Goal: Task Accomplishment & Management: Manage account settings

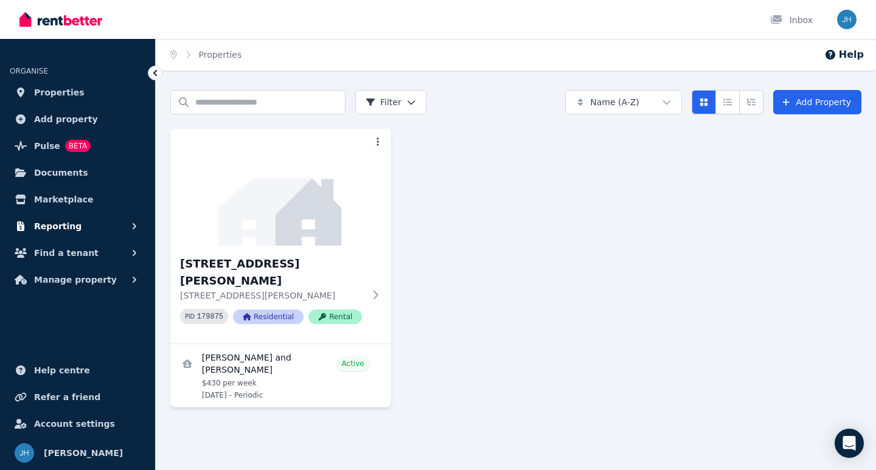
click at [49, 227] on span "Reporting" at bounding box center [57, 226] width 47 height 15
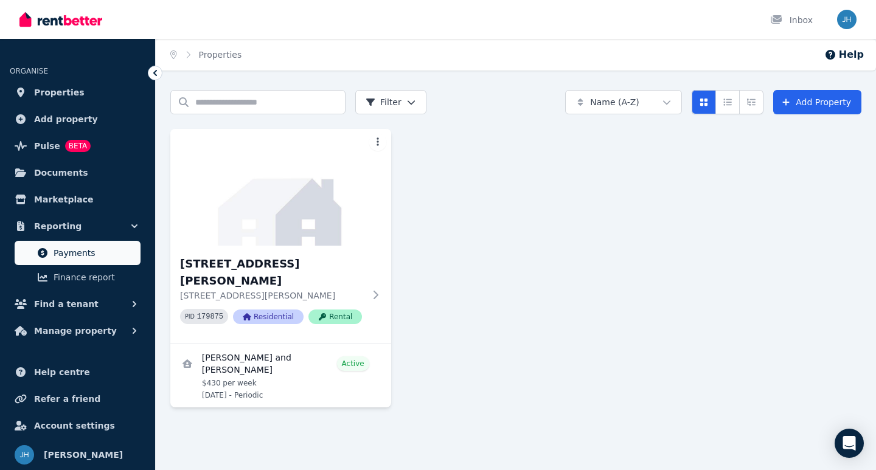
click at [78, 249] on span "Payments" at bounding box center [95, 253] width 82 height 15
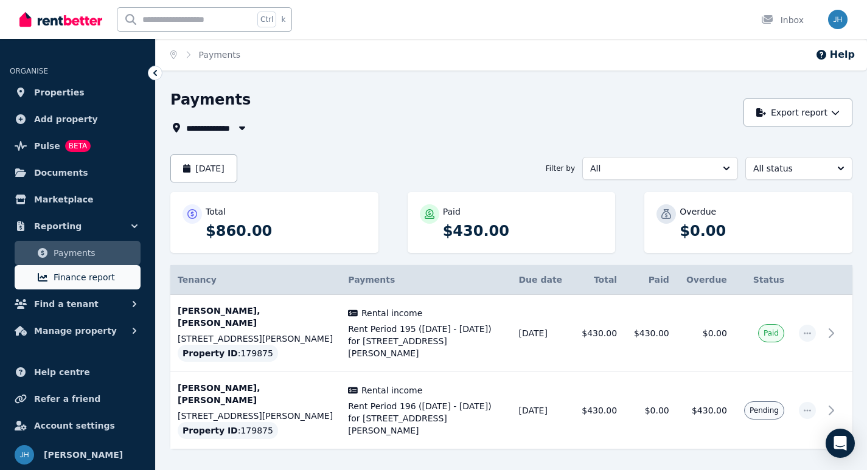
click at [77, 276] on span "Finance report" at bounding box center [95, 277] width 82 height 15
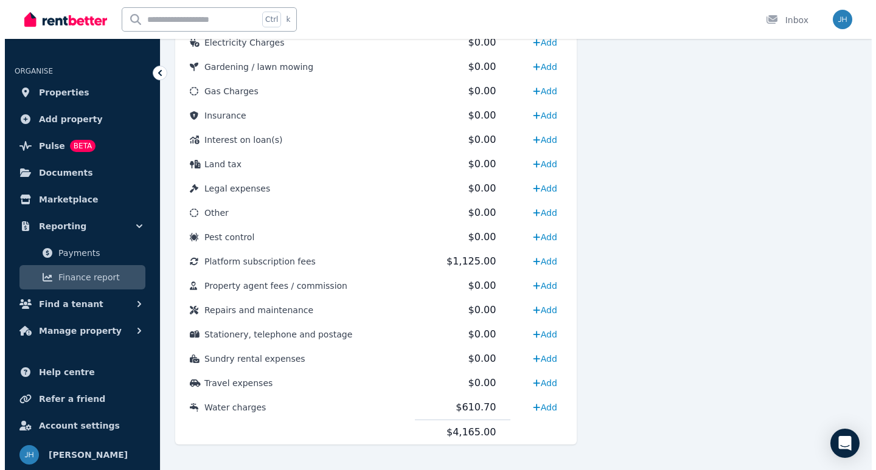
scroll to position [592, 0]
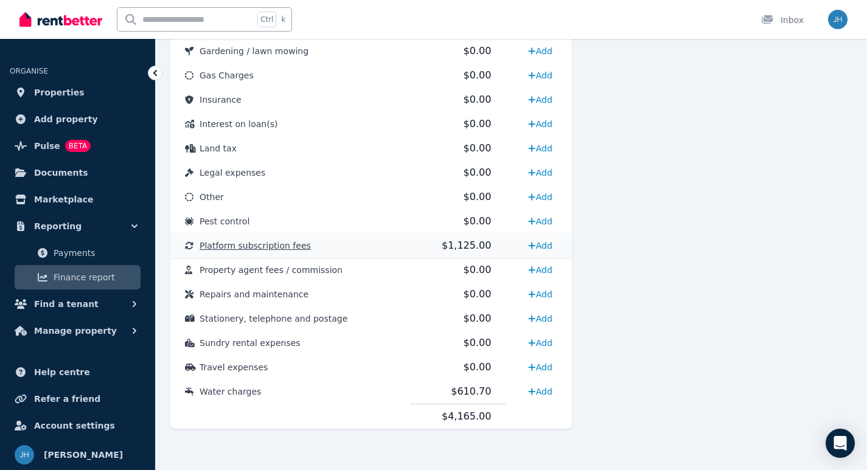
click at [311, 244] on td "Platform subscription fees" at bounding box center [290, 246] width 240 height 24
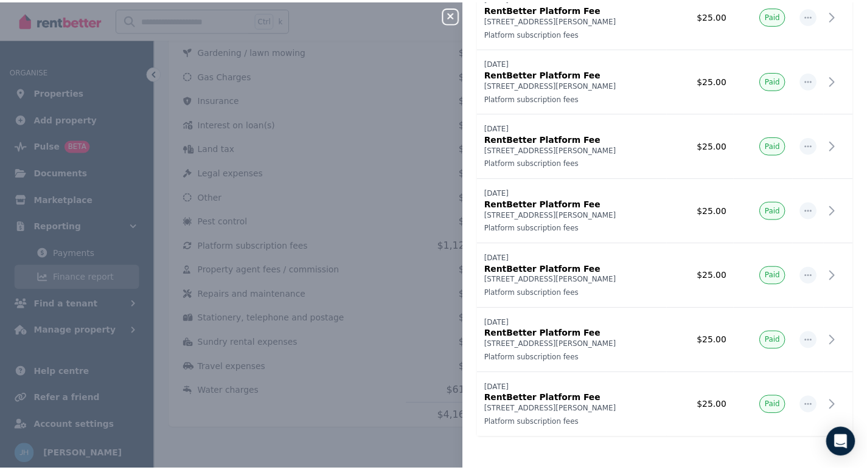
scroll to position [2559, 0]
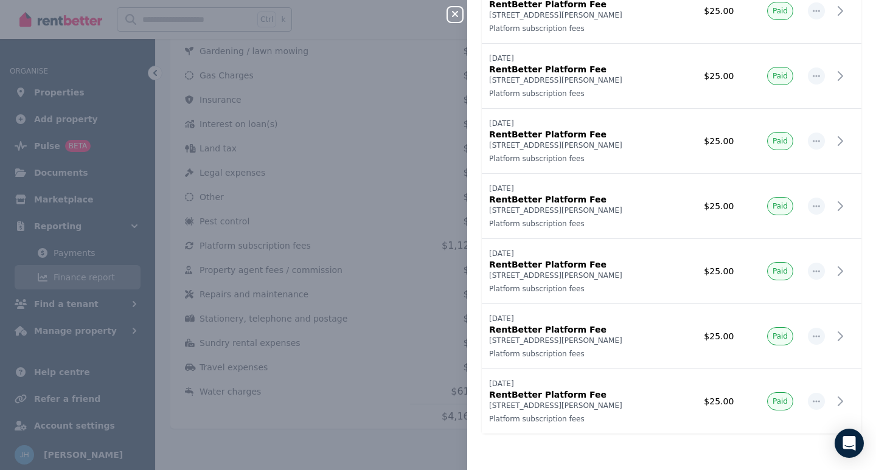
click at [453, 12] on icon "button" at bounding box center [455, 14] width 6 height 6
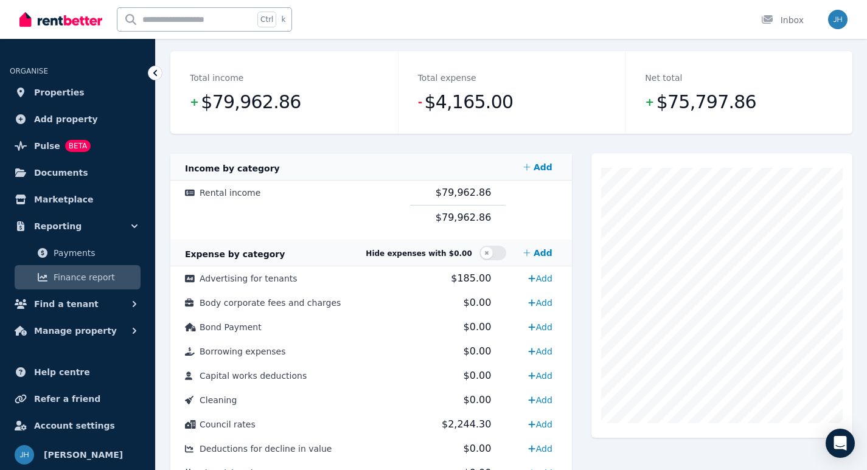
scroll to position [106, 0]
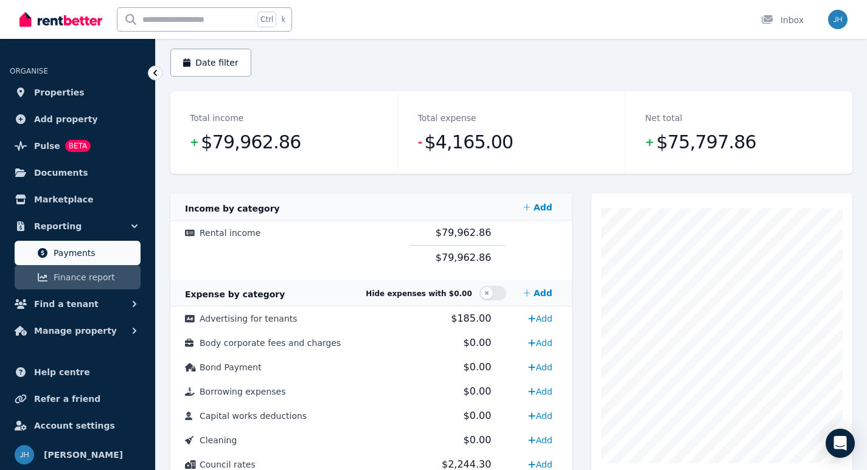
click at [91, 254] on span "Payments" at bounding box center [95, 253] width 82 height 15
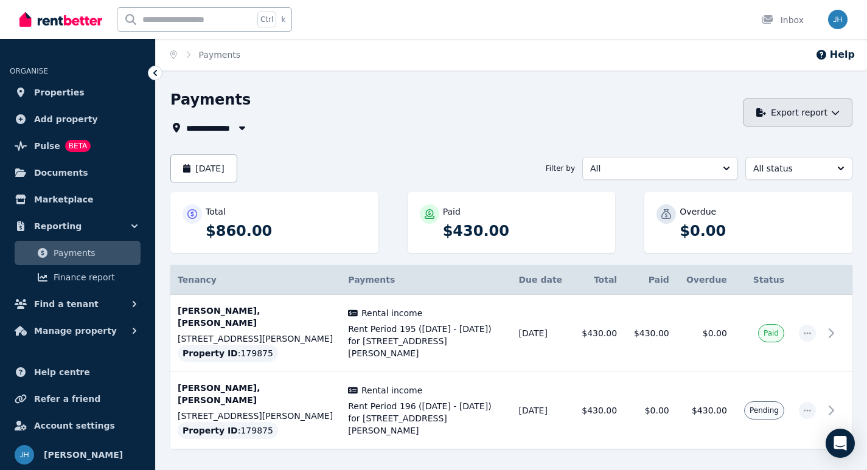
click at [834, 113] on icon "button" at bounding box center [835, 112] width 9 height 9
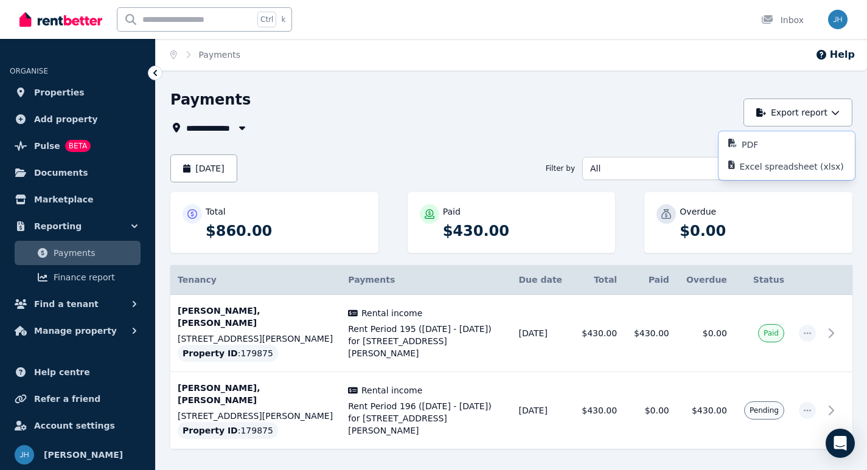
click at [649, 113] on div "**********" at bounding box center [453, 112] width 566 height 45
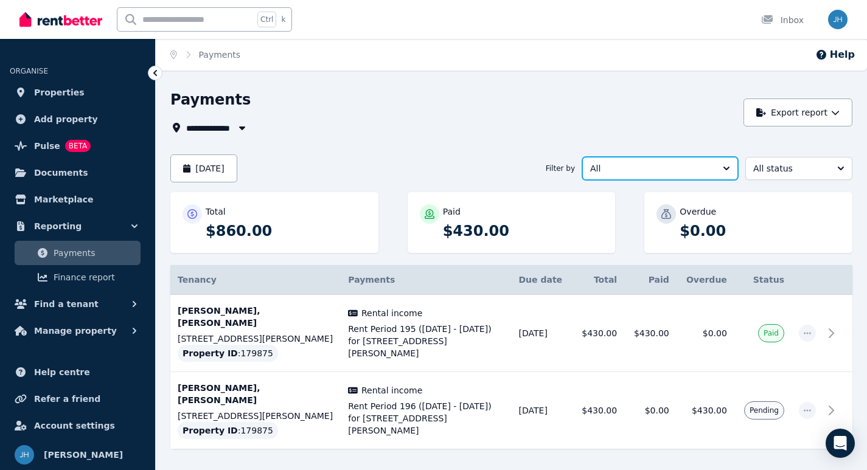
click at [727, 168] on button "All" at bounding box center [660, 168] width 156 height 23
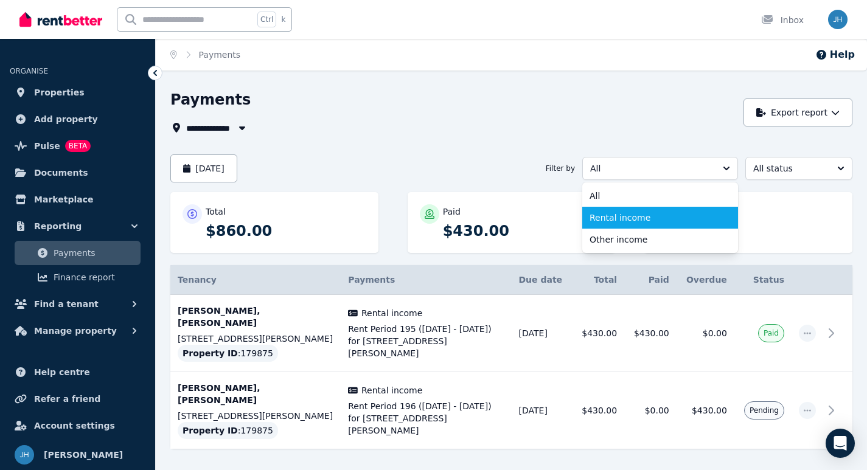
click at [652, 216] on span "Rental income" at bounding box center [652, 218] width 126 height 12
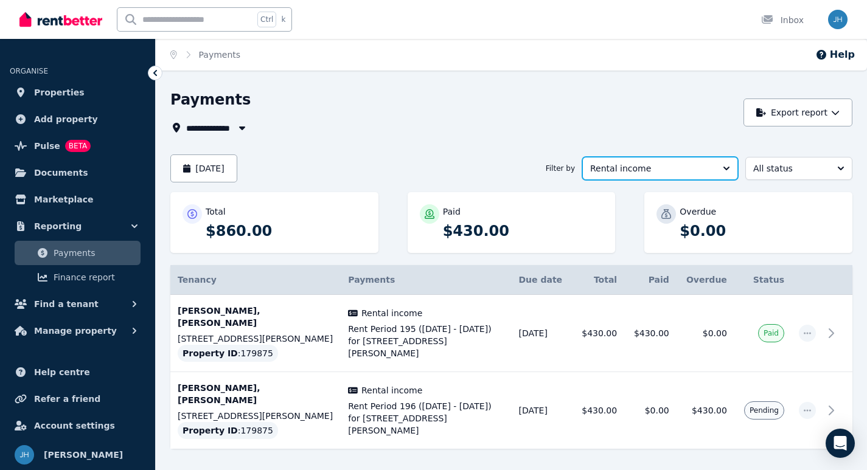
click at [726, 169] on button "Rental income" at bounding box center [660, 168] width 156 height 23
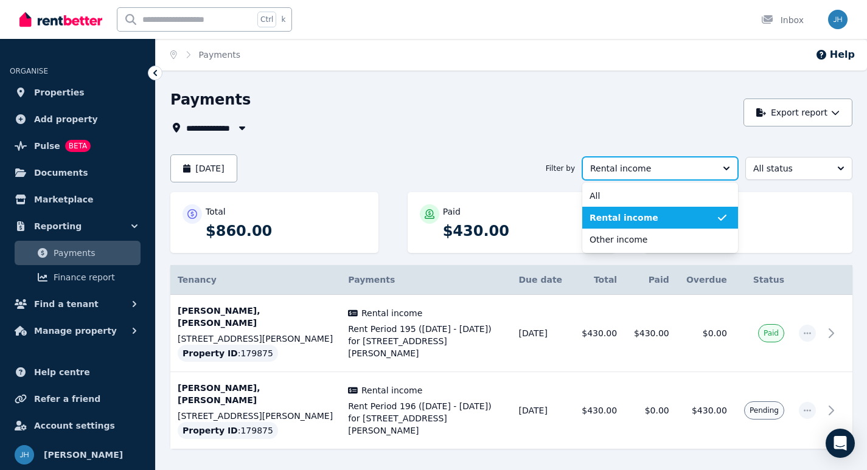
click at [726, 169] on button "Rental income" at bounding box center [660, 168] width 156 height 23
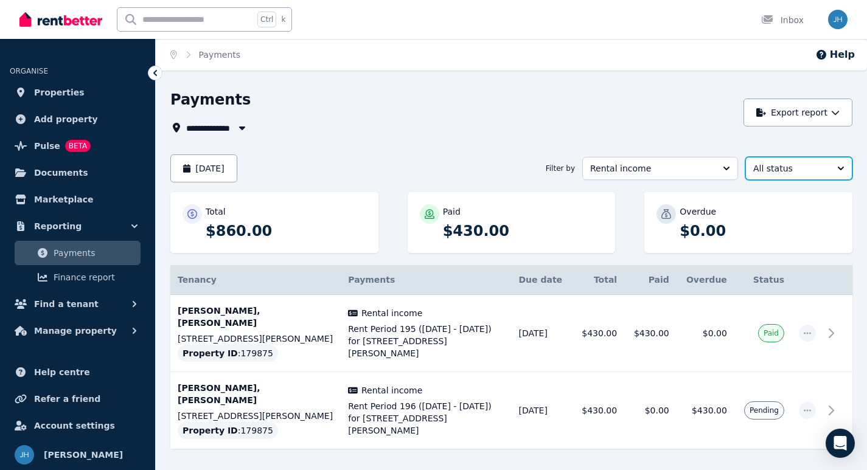
click at [843, 171] on button "All status" at bounding box center [798, 168] width 107 height 23
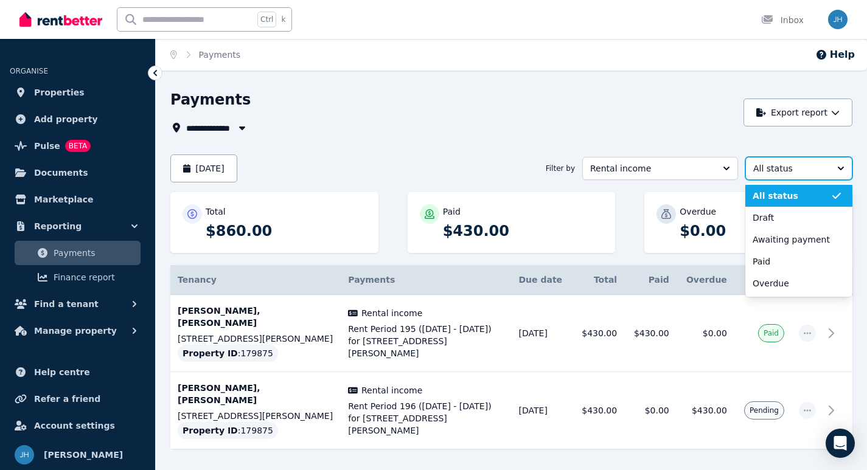
click at [843, 171] on button "All status" at bounding box center [798, 168] width 107 height 23
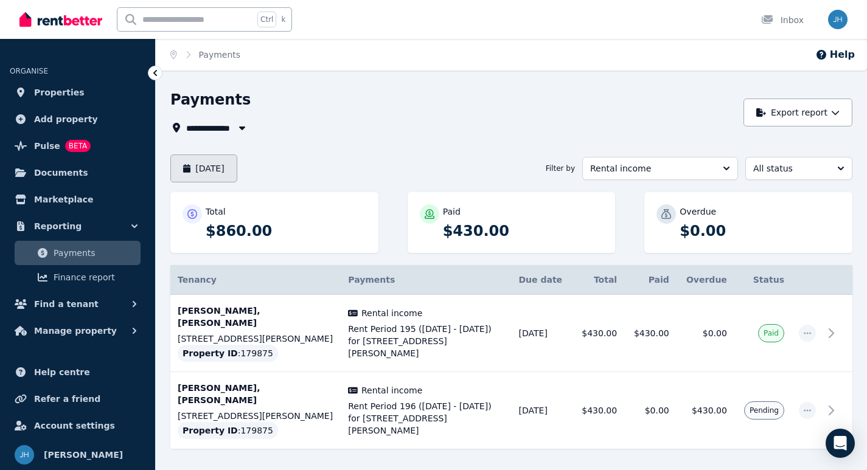
click at [237, 172] on button "[DATE]" at bounding box center [203, 168] width 67 height 28
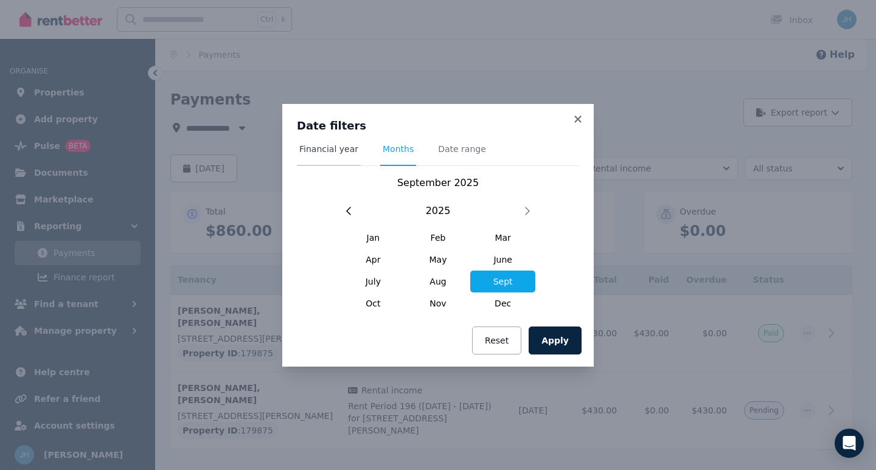
click at [334, 151] on span "Financial year" at bounding box center [328, 149] width 59 height 12
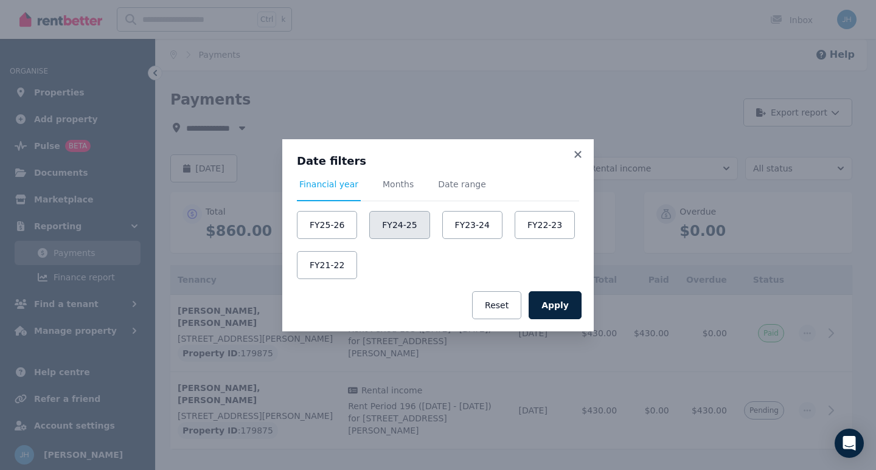
click at [392, 230] on button "FY24-25" at bounding box center [399, 225] width 60 height 28
click at [549, 305] on button "Apply" at bounding box center [554, 305] width 53 height 28
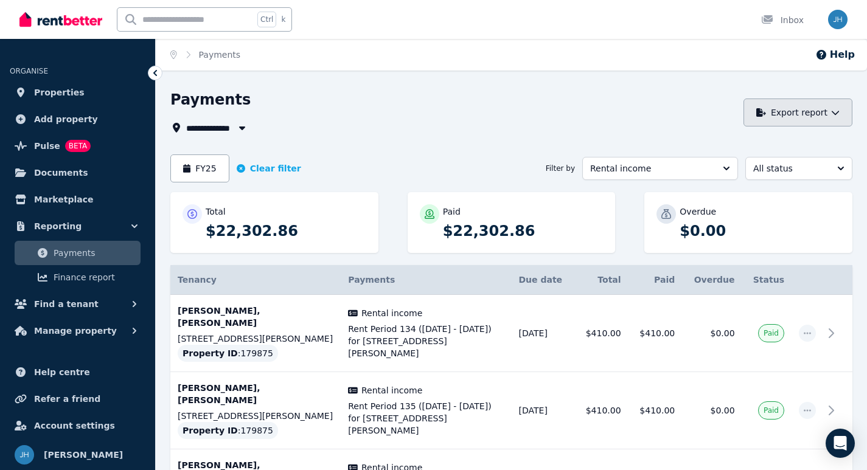
click at [834, 114] on icon "button" at bounding box center [834, 113] width 7 height 4
click at [746, 142] on p "PDF" at bounding box center [754, 145] width 26 height 12
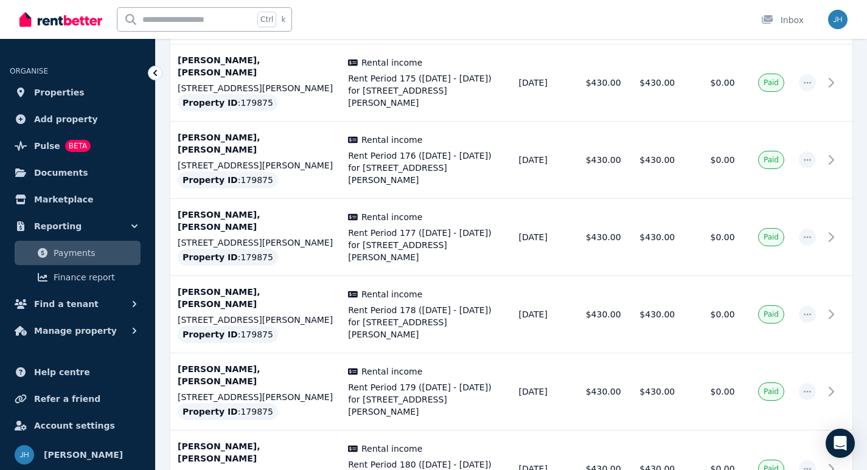
scroll to position [3530, 0]
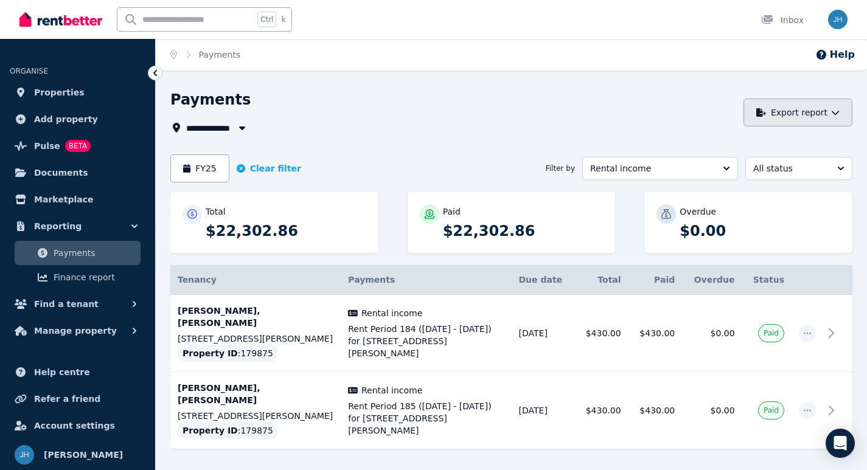
click at [831, 114] on icon "button" at bounding box center [835, 112] width 9 height 9
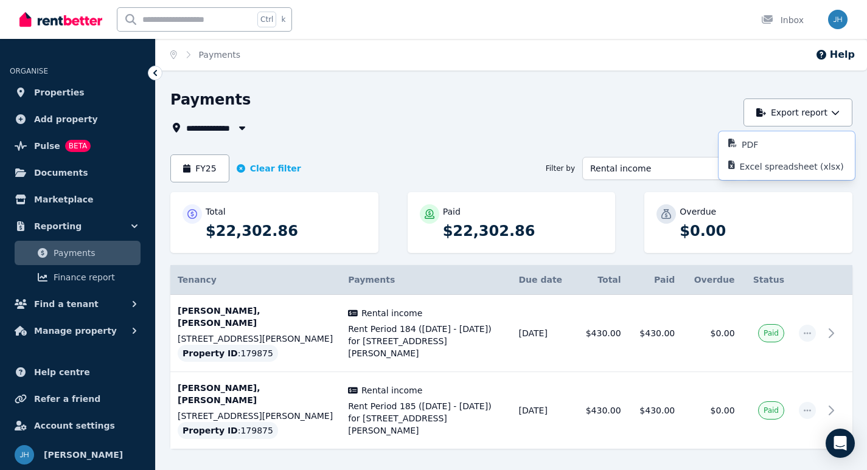
click at [702, 125] on div "**********" at bounding box center [453, 127] width 566 height 15
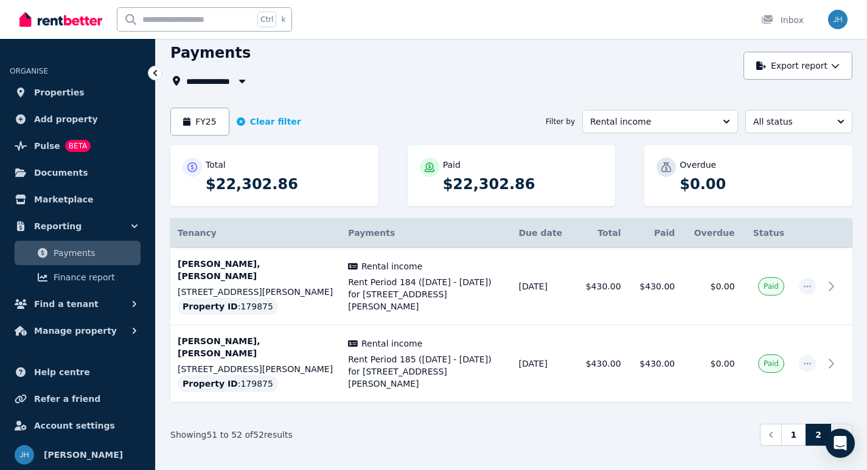
scroll to position [57, 0]
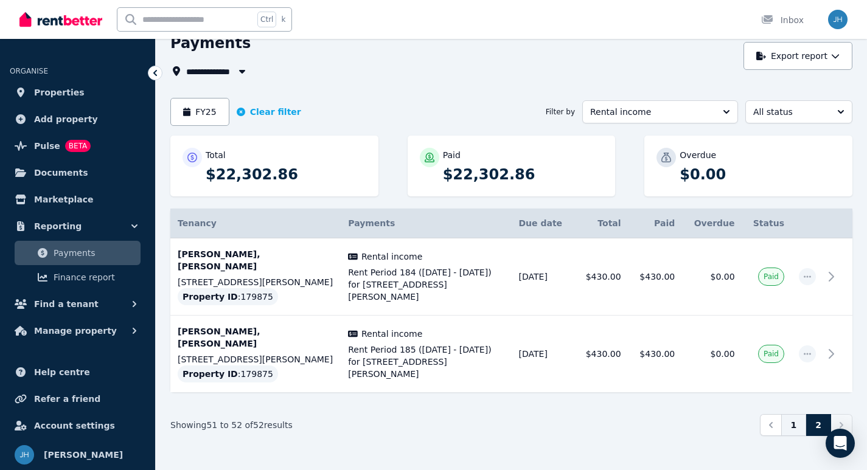
click at [795, 418] on link "1" at bounding box center [794, 425] width 26 height 22
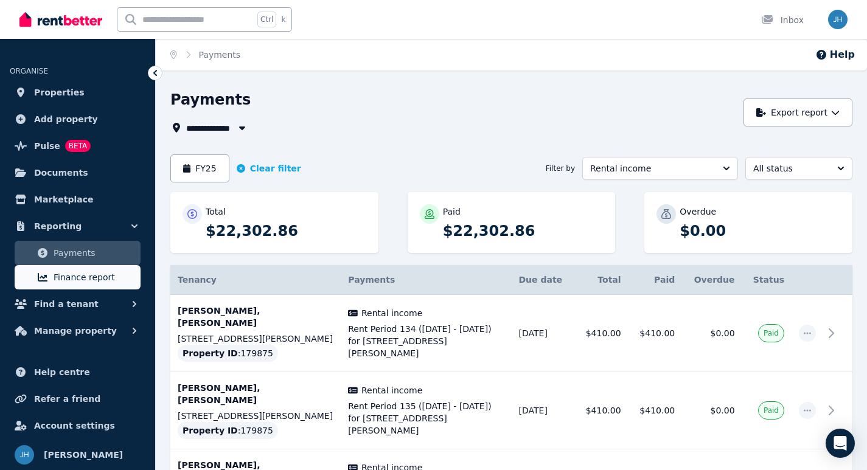
click at [67, 273] on span "Finance report" at bounding box center [95, 277] width 82 height 15
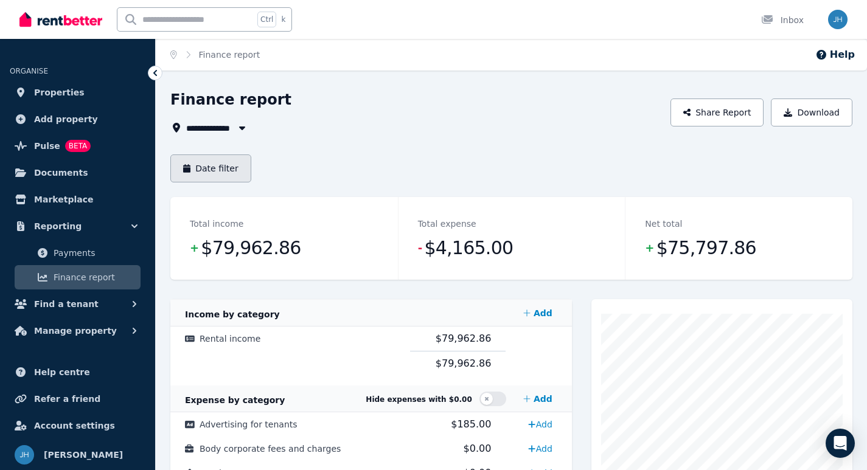
click at [209, 168] on button "Date filter" at bounding box center [210, 168] width 81 height 28
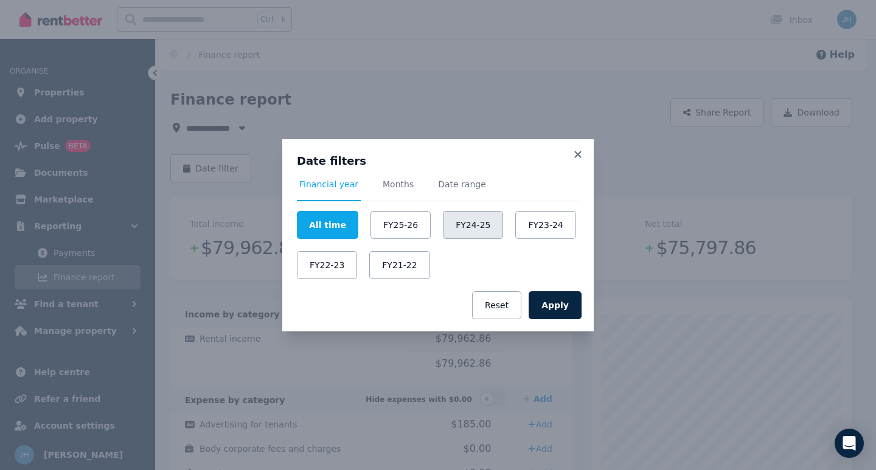
click at [463, 230] on button "FY24-25" at bounding box center [473, 225] width 60 height 28
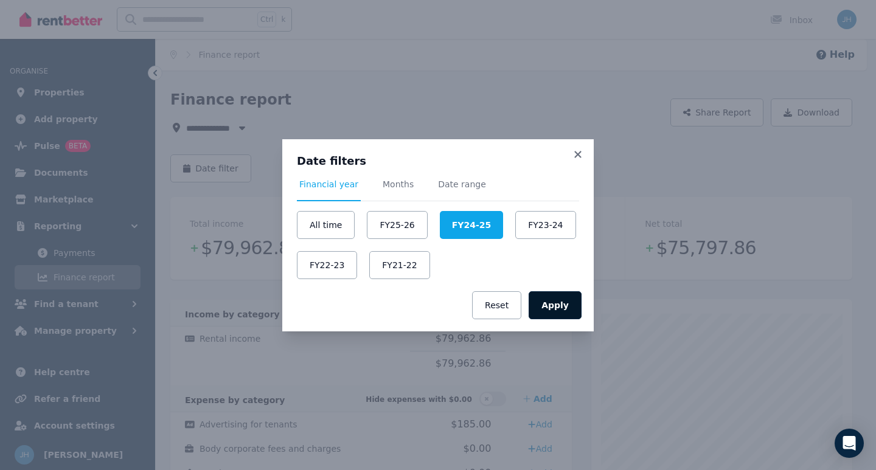
click at [549, 304] on button "Apply" at bounding box center [554, 305] width 53 height 28
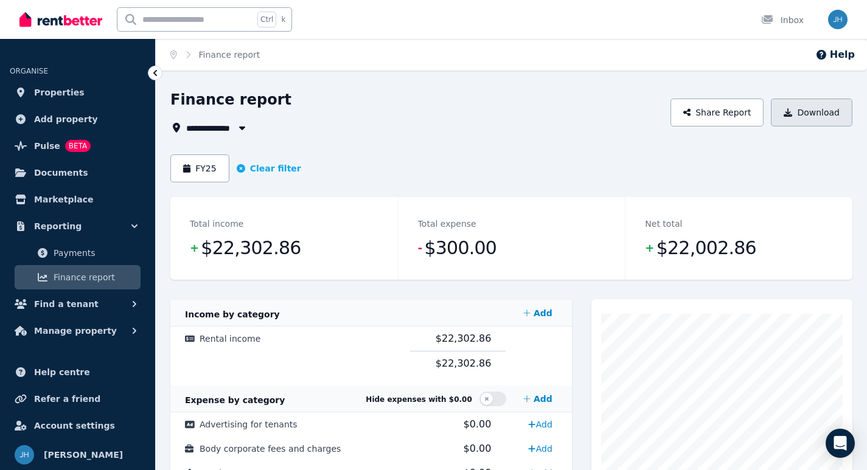
click at [797, 110] on button "Download" at bounding box center [810, 113] width 81 height 28
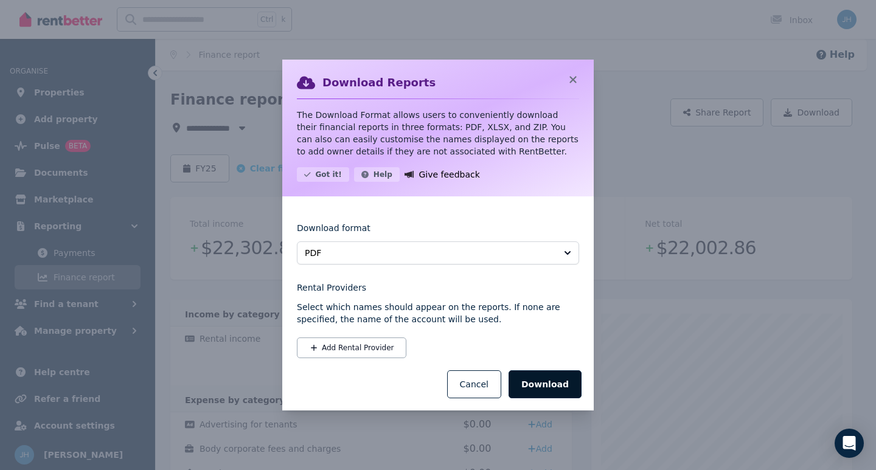
click at [547, 388] on button "Download" at bounding box center [544, 384] width 73 height 28
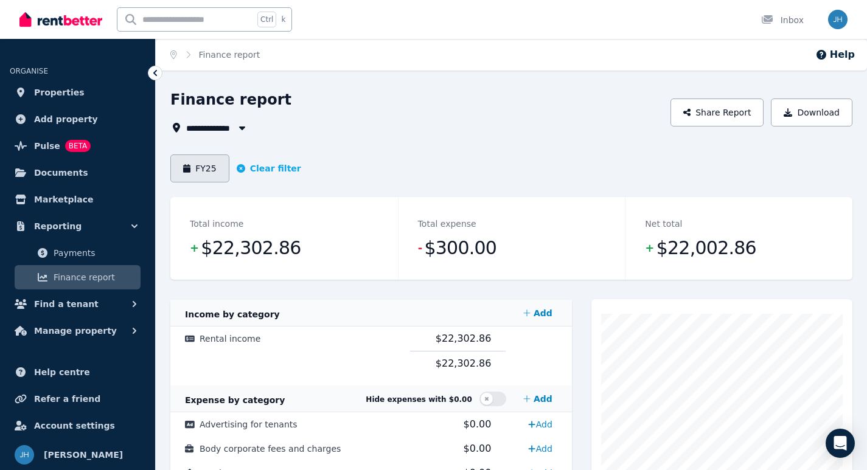
click at [206, 166] on button "FY25" at bounding box center [199, 168] width 59 height 28
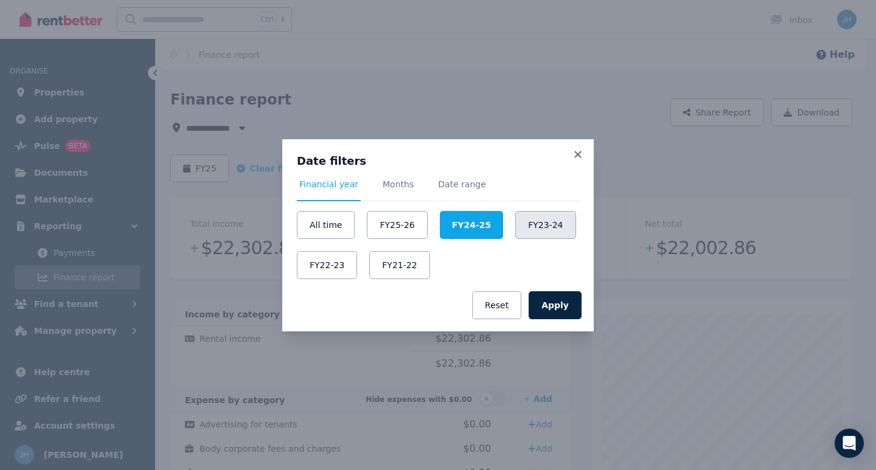
click at [529, 232] on button "FY23-24" at bounding box center [545, 225] width 60 height 28
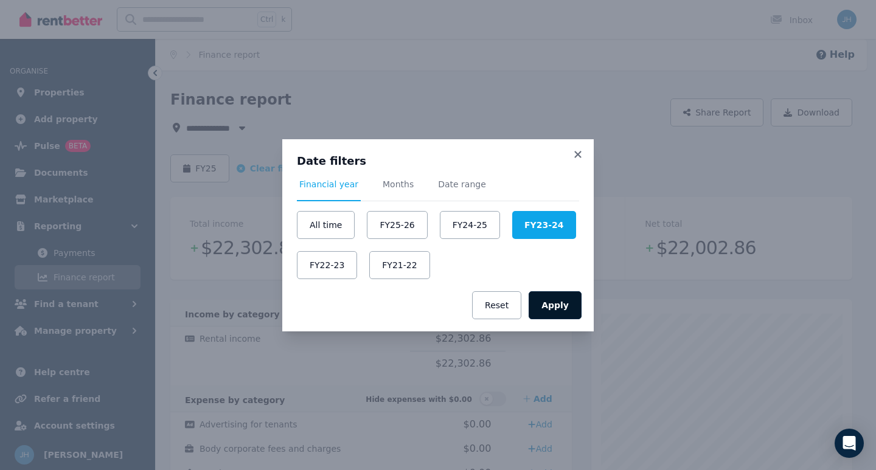
click at [544, 299] on button "Apply" at bounding box center [554, 305] width 53 height 28
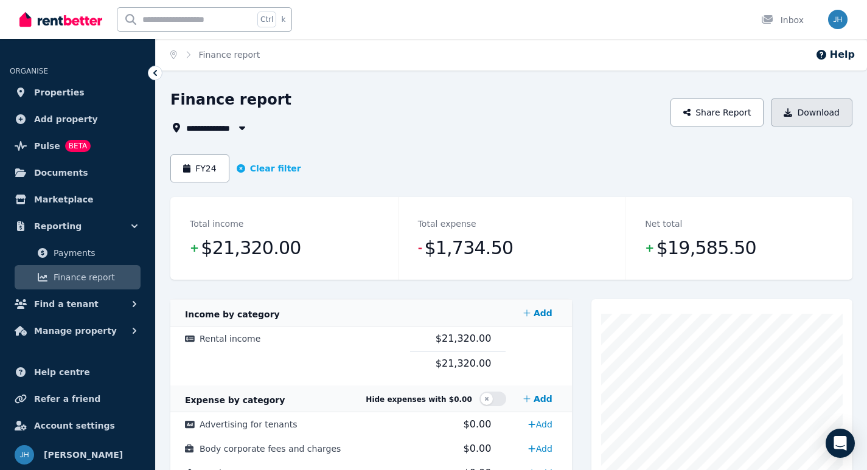
click at [811, 114] on button "Download" at bounding box center [810, 113] width 81 height 28
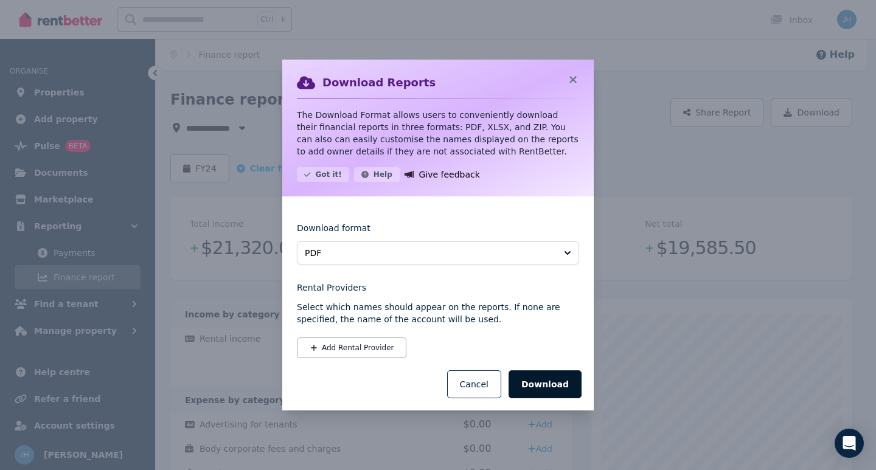
click at [531, 378] on button "Download" at bounding box center [544, 384] width 73 height 28
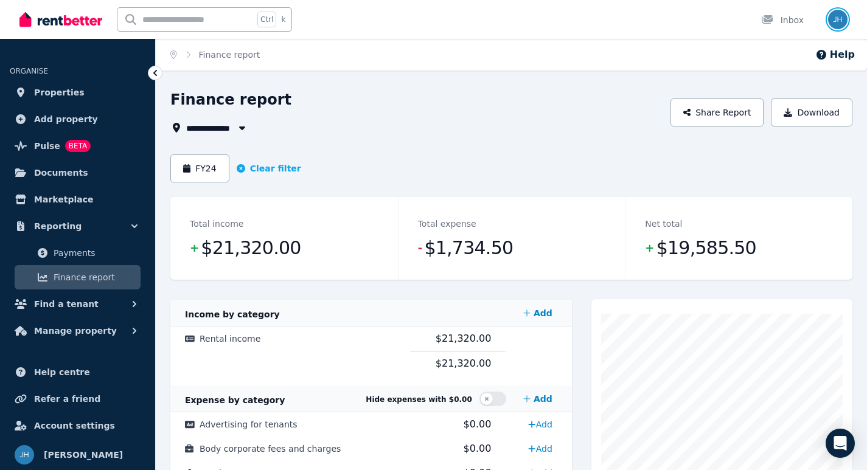
click at [834, 18] on img "button" at bounding box center [837, 19] width 19 height 19
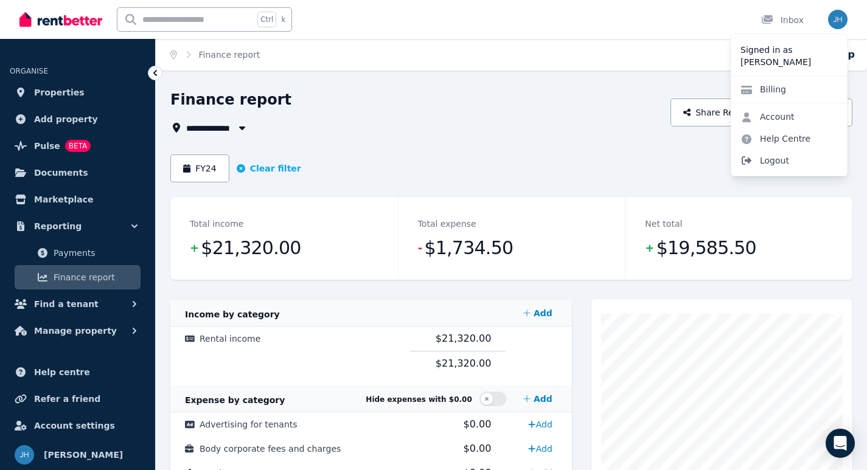
click at [781, 158] on span "Logout" at bounding box center [788, 161] width 117 height 22
